Goal: Browse casually: Explore the website without a specific task or goal

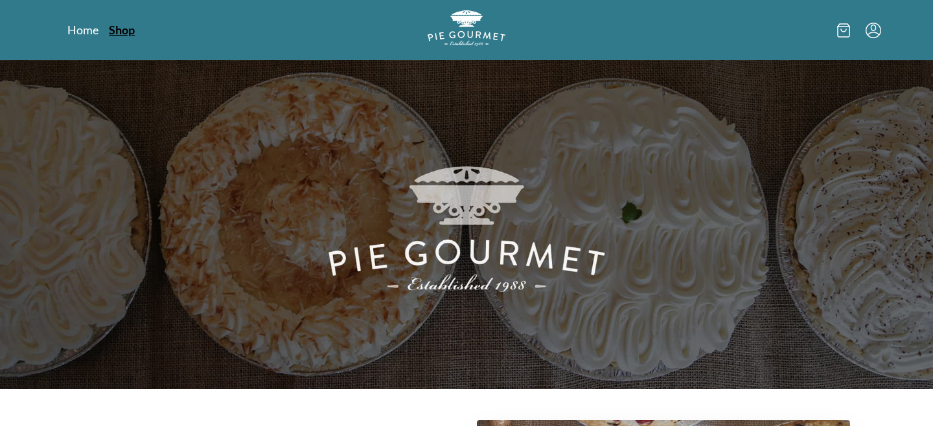
click at [118, 27] on link "Shop" at bounding box center [122, 30] width 26 height 16
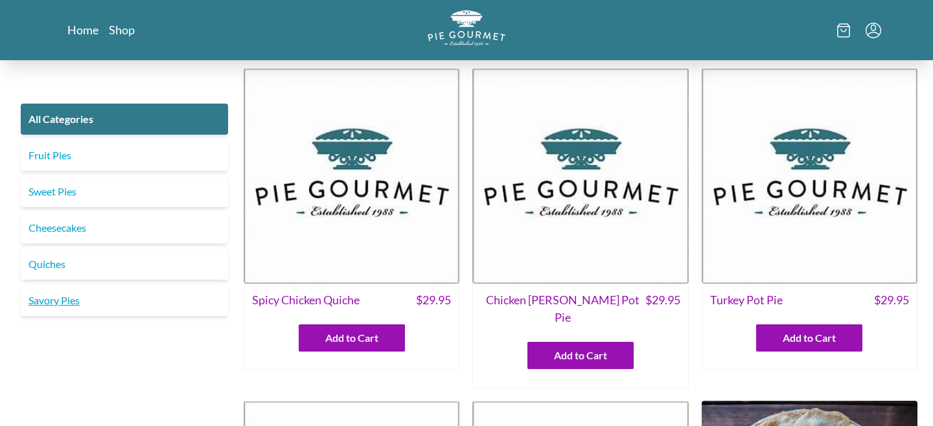
click at [70, 301] on link "Savory Pies" at bounding box center [124, 300] width 207 height 31
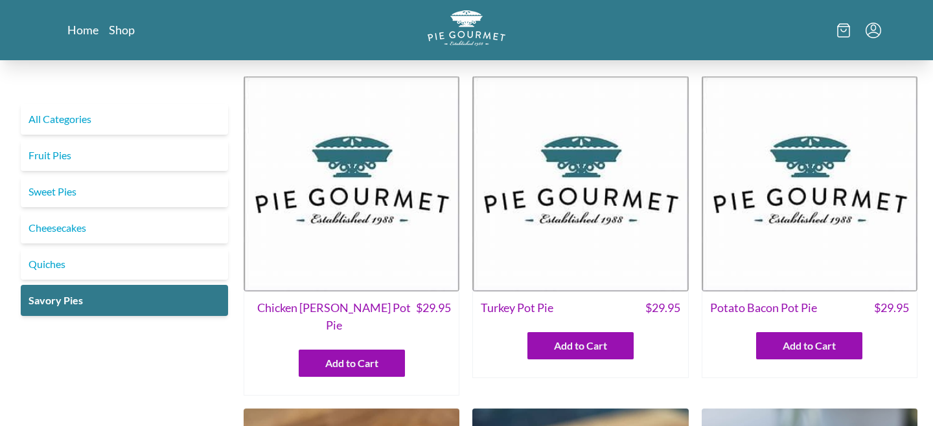
click at [100, 165] on link "Fruit Pies" at bounding box center [124, 155] width 207 height 31
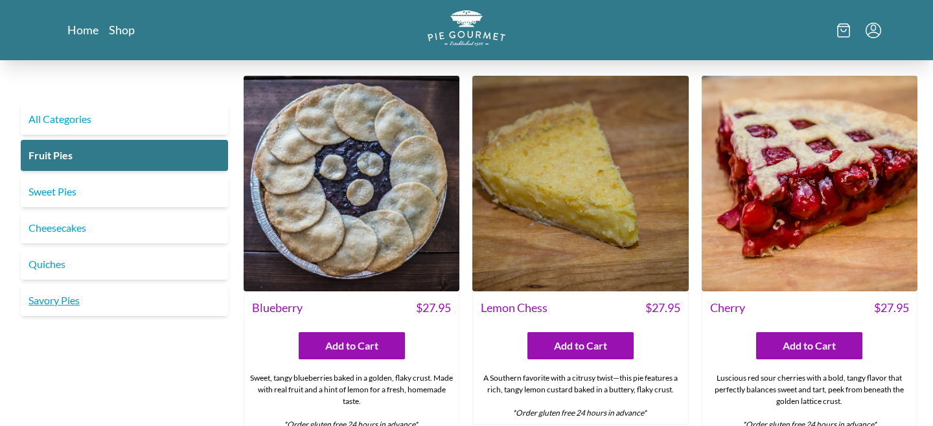
click at [72, 303] on link "Savory Pies" at bounding box center [124, 300] width 207 height 31
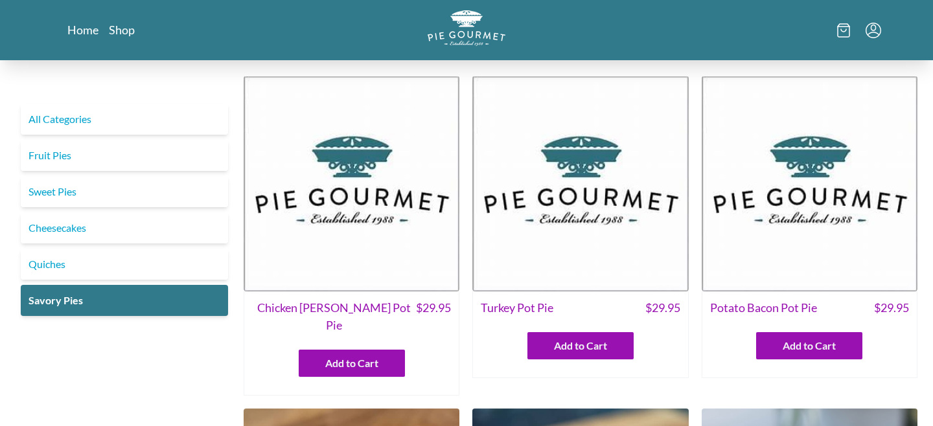
click at [61, 185] on link "Sweet Pies" at bounding box center [124, 191] width 207 height 31
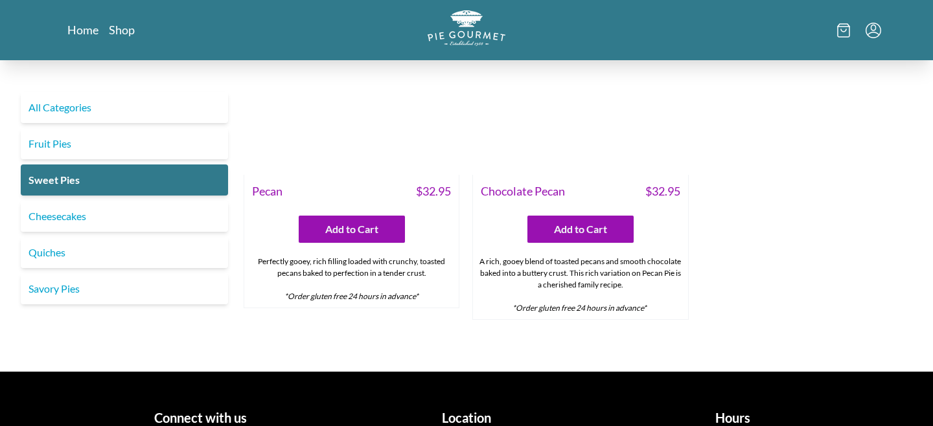
scroll to position [924, 0]
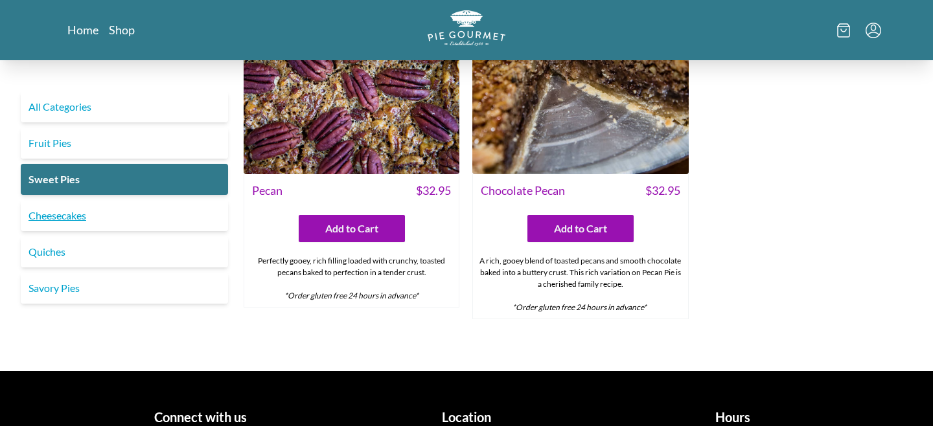
click at [100, 216] on link "Cheesecakes" at bounding box center [124, 215] width 207 height 31
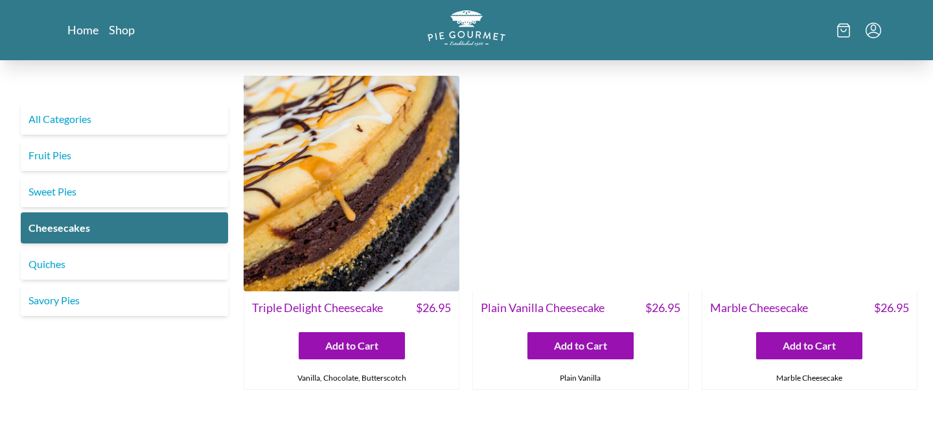
scroll to position [144, 0]
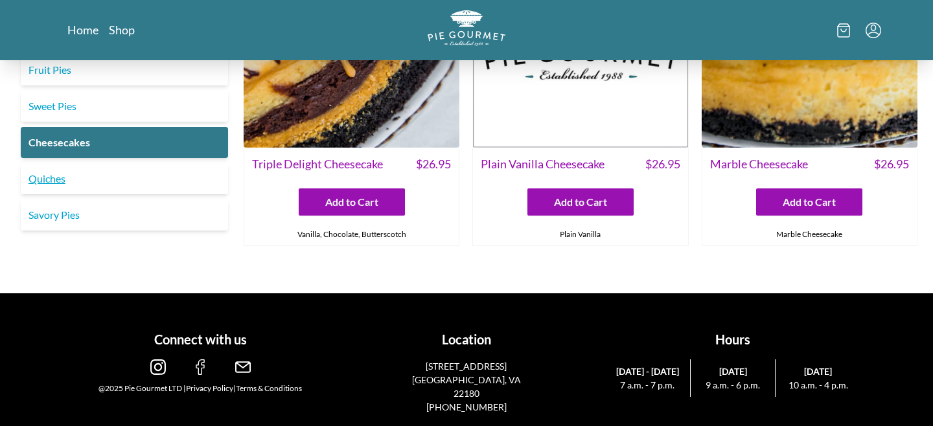
click at [121, 176] on link "Quiches" at bounding box center [124, 178] width 207 height 31
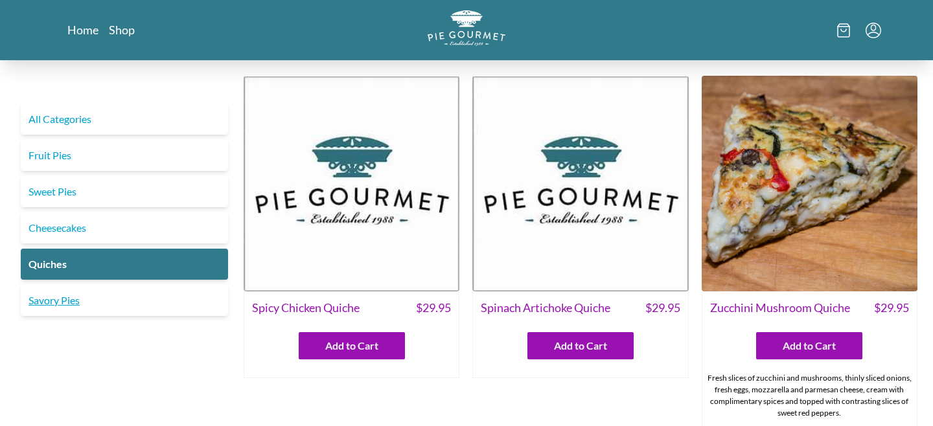
click at [93, 295] on link "Savory Pies" at bounding box center [124, 300] width 207 height 31
